Goal: Transaction & Acquisition: Download file/media

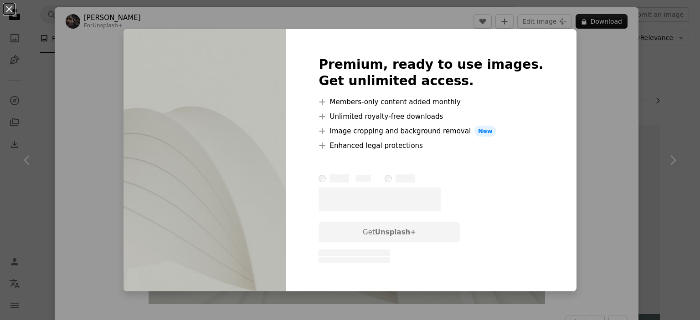
scroll to position [4377, 0]
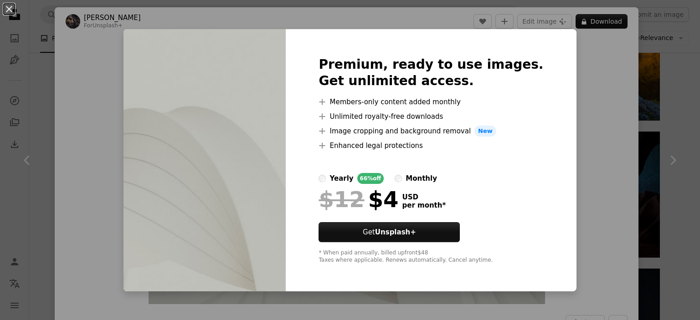
click at [566, 174] on div "An X shape Premium, ready to use images. Get unlimited access. A plus sign Memb…" at bounding box center [350, 160] width 700 height 320
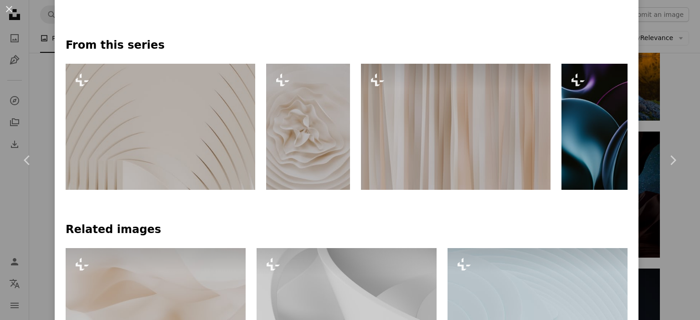
scroll to position [410, 0]
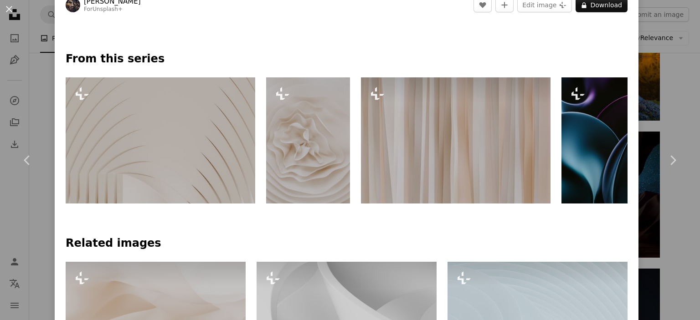
click at [479, 142] on img at bounding box center [456, 141] width 190 height 126
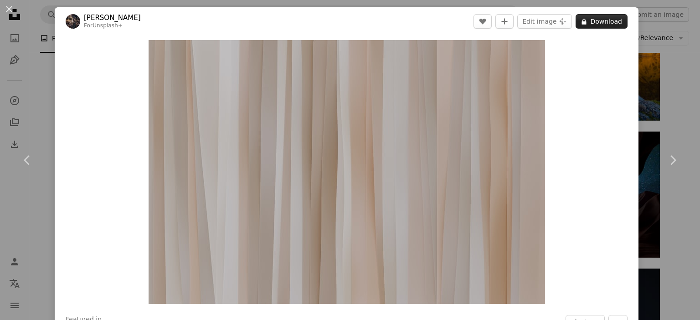
click at [601, 21] on button "A lock Download" at bounding box center [602, 21] width 52 height 15
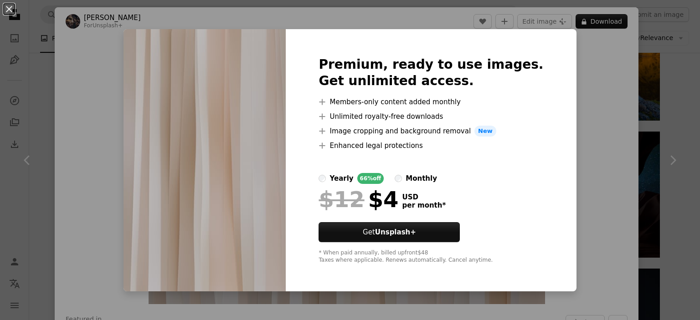
click at [584, 121] on div "An X shape Premium, ready to use images. Get unlimited access. A plus sign Memb…" at bounding box center [350, 160] width 700 height 320
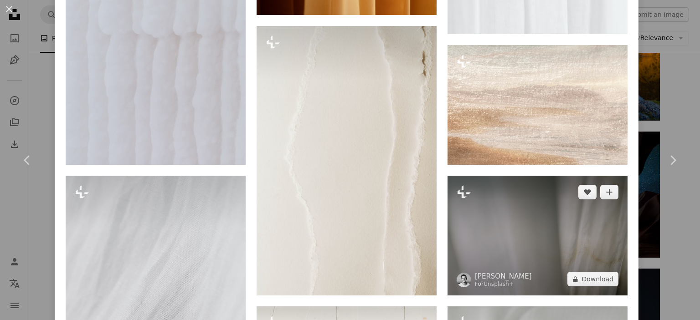
scroll to position [1185, 0]
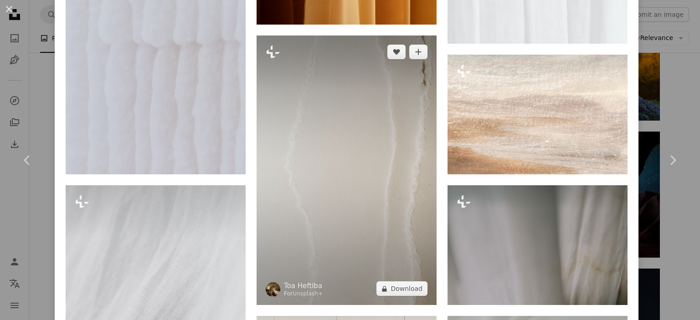
click at [388, 164] on img at bounding box center [347, 171] width 180 height 270
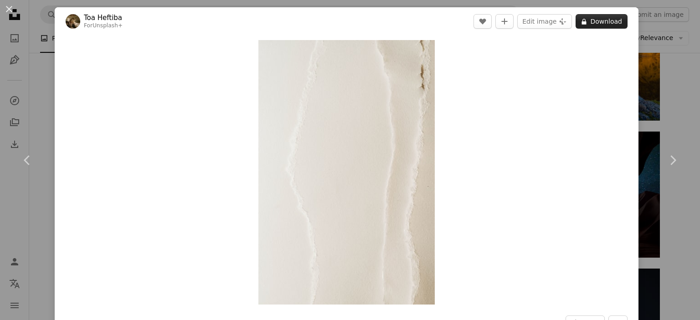
click at [602, 25] on button "A lock Download" at bounding box center [602, 21] width 52 height 15
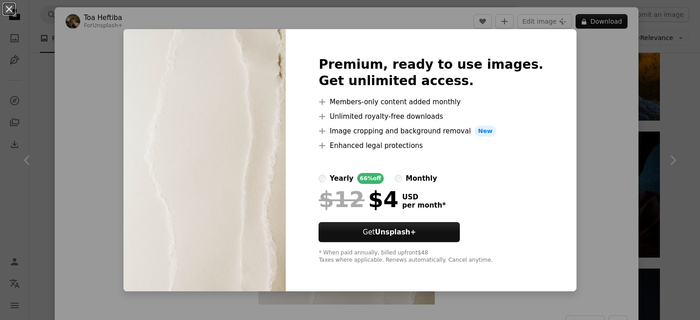
click at [593, 92] on div "An X shape Premium, ready to use images. Get unlimited access. A plus sign Memb…" at bounding box center [350, 160] width 700 height 320
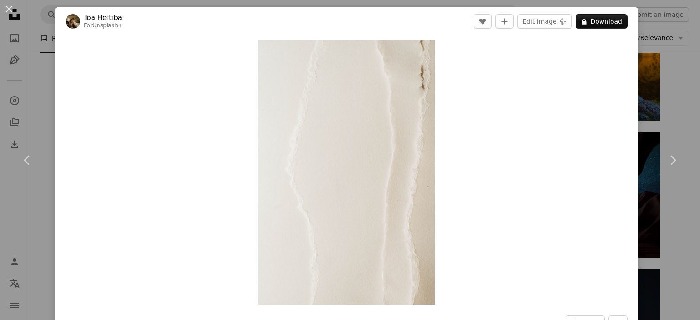
click at [644, 97] on div "An X shape Chevron left Chevron right Toa Heftiba For Unsplash+ A heart A plus …" at bounding box center [350, 160] width 700 height 320
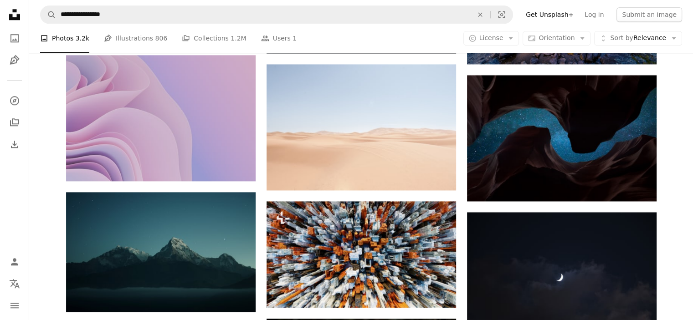
scroll to position [4605, 0]
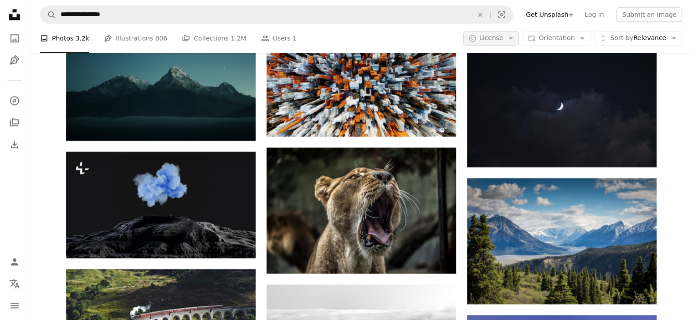
click at [520, 42] on button "A copyright icon © License Arrow down" at bounding box center [492, 38] width 56 height 15
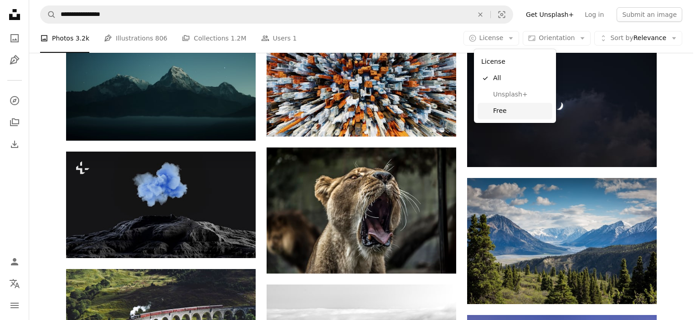
click at [505, 105] on link "Free" at bounding box center [515, 111] width 75 height 16
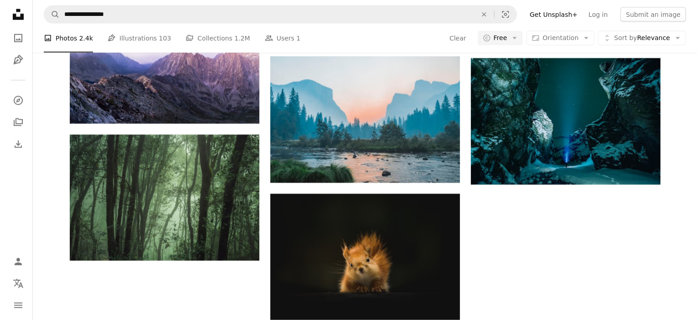
scroll to position [821, 0]
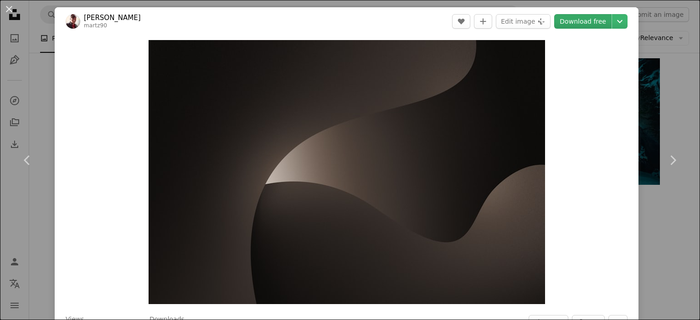
click at [571, 25] on link "Download free" at bounding box center [582, 21] width 57 height 15
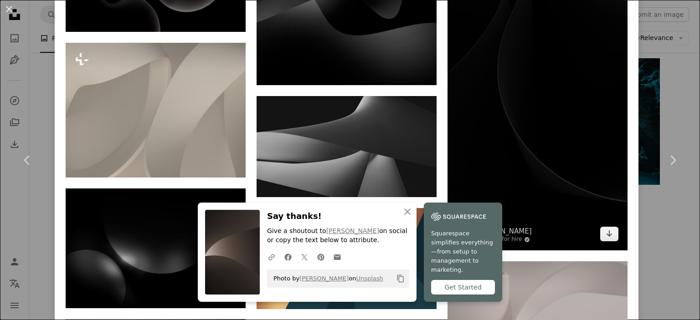
scroll to position [821, 0]
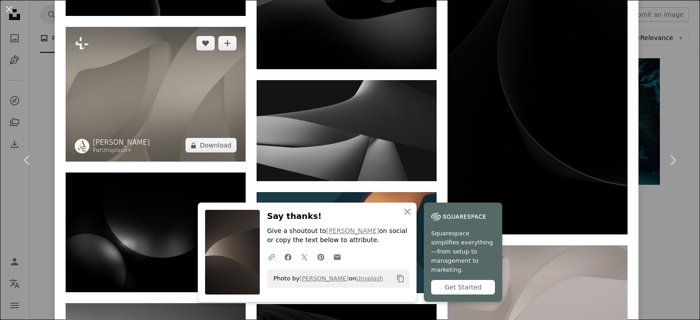
click at [190, 109] on img at bounding box center [156, 94] width 180 height 135
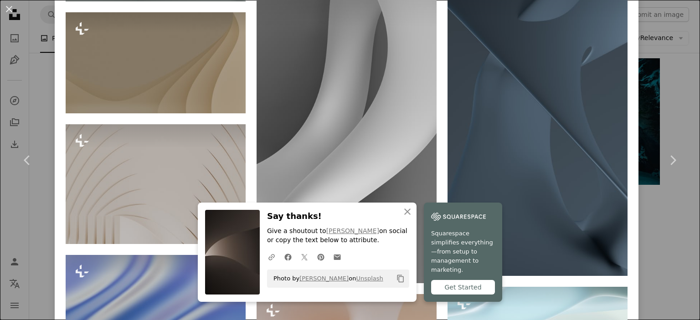
scroll to position [1231, 0]
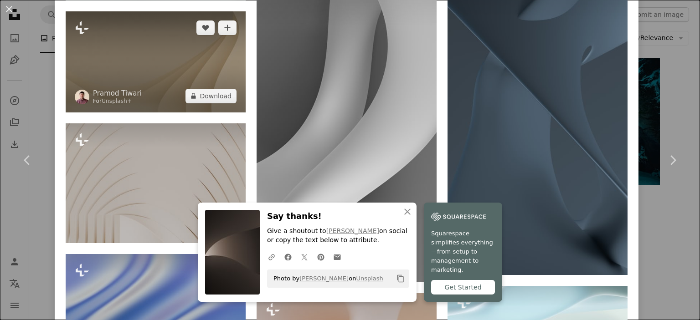
click at [192, 70] on img at bounding box center [156, 61] width 180 height 101
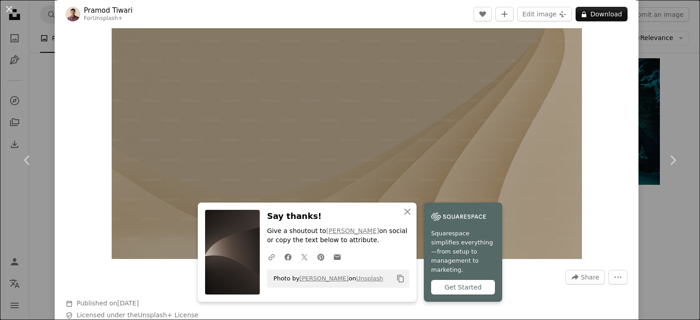
scroll to position [46, 0]
click at [656, 125] on link "Chevron right" at bounding box center [673, 161] width 55 height 88
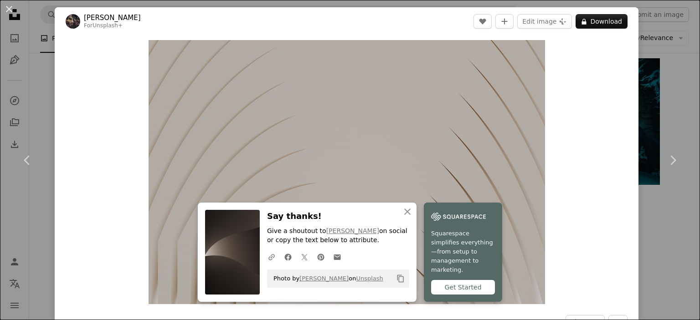
click at [647, 71] on div "An X shape Chevron left Chevron right [PERSON_NAME] For Unsplash+ A heart A plu…" at bounding box center [350, 160] width 700 height 320
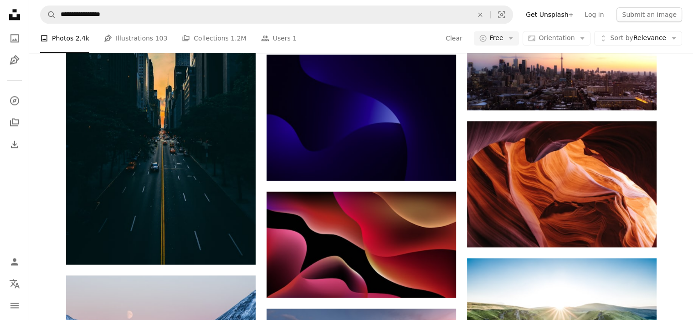
scroll to position [6018, 0]
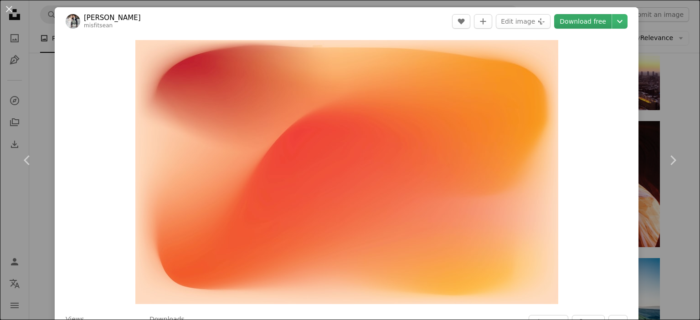
click at [569, 21] on link "Download free" at bounding box center [582, 21] width 57 height 15
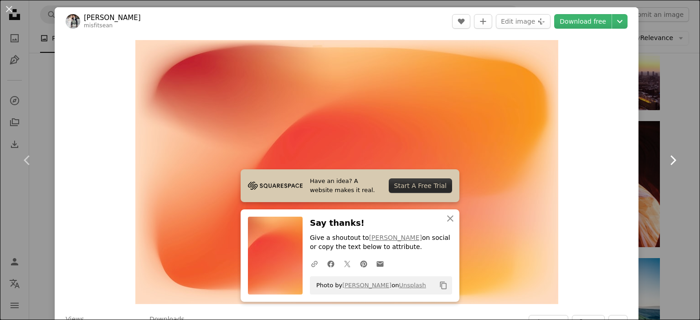
click at [675, 130] on link "Chevron right" at bounding box center [673, 161] width 55 height 88
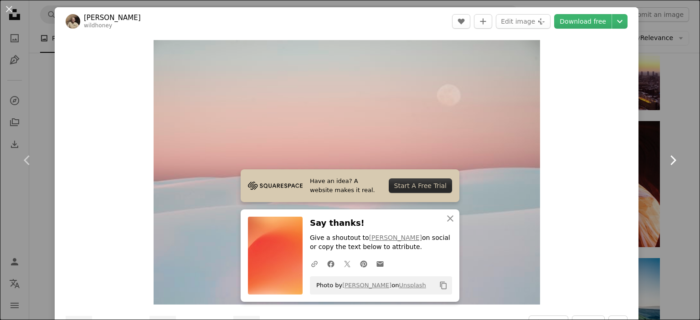
click at [675, 135] on link "Chevron right" at bounding box center [673, 161] width 55 height 88
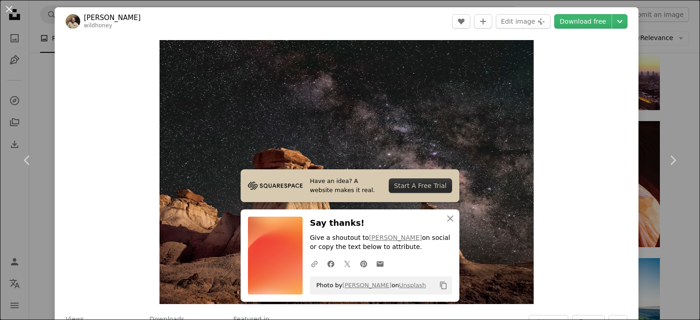
click at [24, 78] on div "An X shape Chevron left Chevron right [PERSON_NAME] wildhoney A heart A plus si…" at bounding box center [350, 160] width 700 height 320
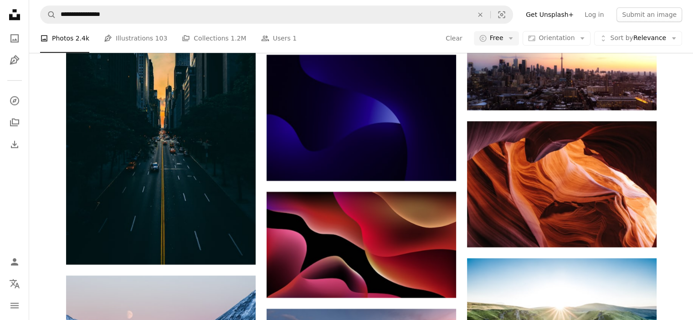
scroll to position [13540, 0]
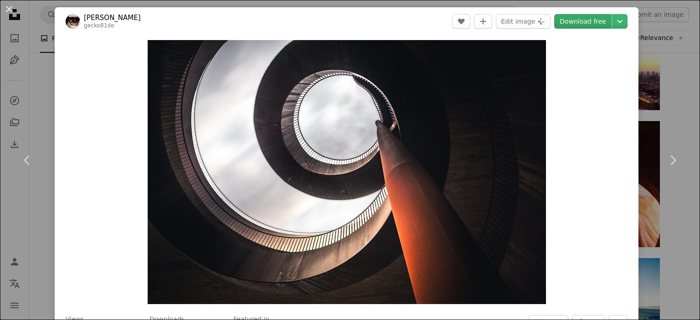
click at [565, 21] on link "Download free" at bounding box center [582, 21] width 57 height 15
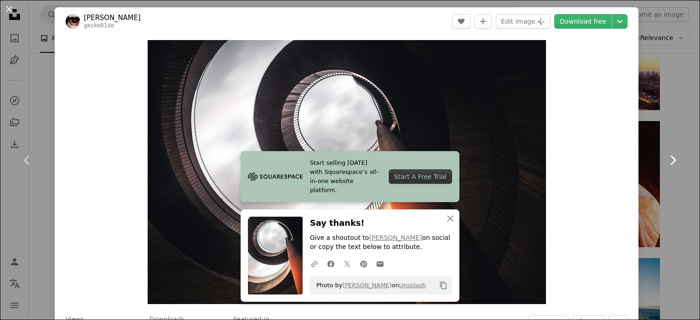
click at [675, 129] on link "Chevron right" at bounding box center [673, 161] width 55 height 88
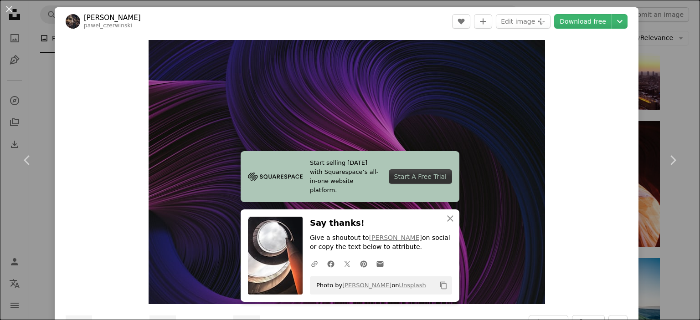
click at [679, 144] on link "Chevron right" at bounding box center [673, 161] width 55 height 88
click at [14, 4] on button "An X shape" at bounding box center [9, 9] width 11 height 11
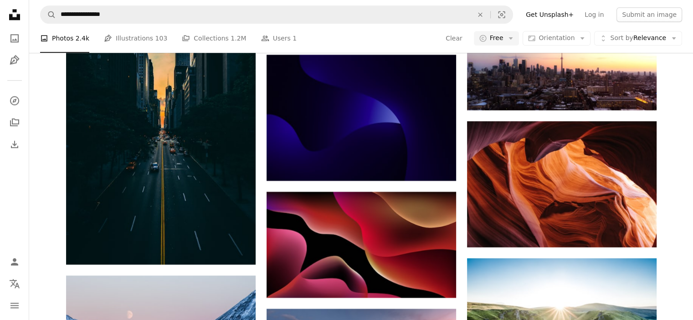
scroll to position [15181, 0]
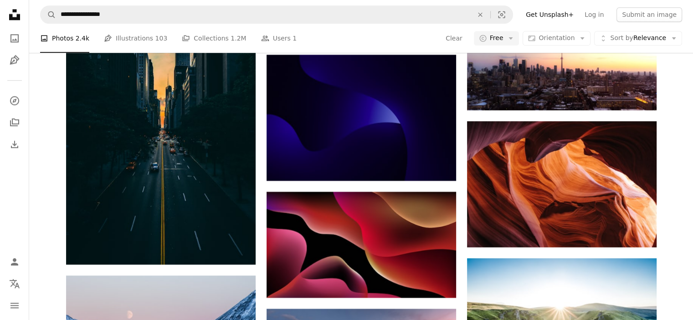
scroll to position [26032, 0]
